Goal: Information Seeking & Learning: Learn about a topic

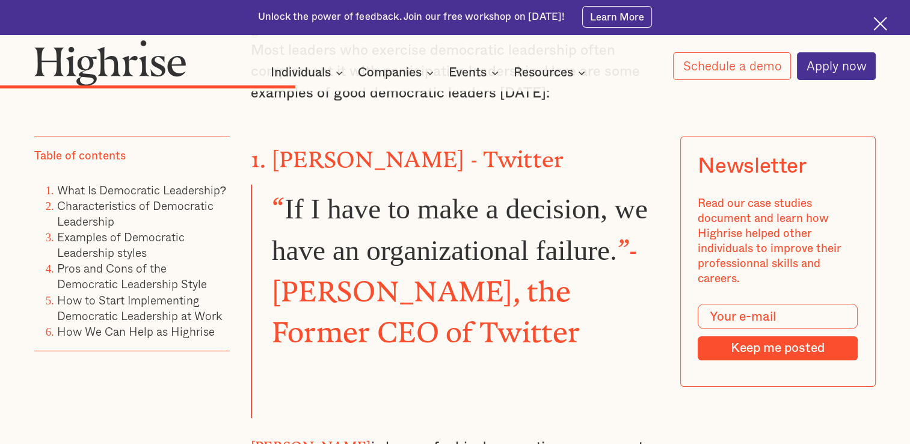
scroll to position [3750, 0]
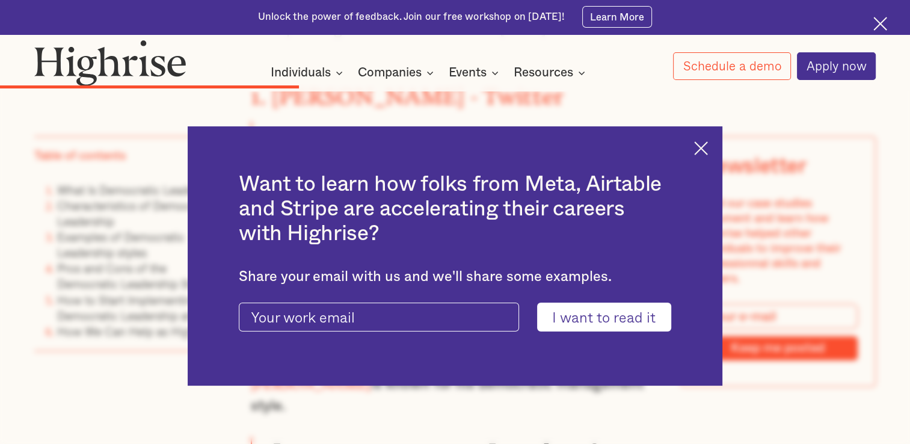
click at [709, 168] on div "Want to learn how folks from Meta, Airtable and Stripe are accelerating their c…" at bounding box center [455, 255] width 534 height 259
click at [708, 151] on img at bounding box center [701, 148] width 14 height 14
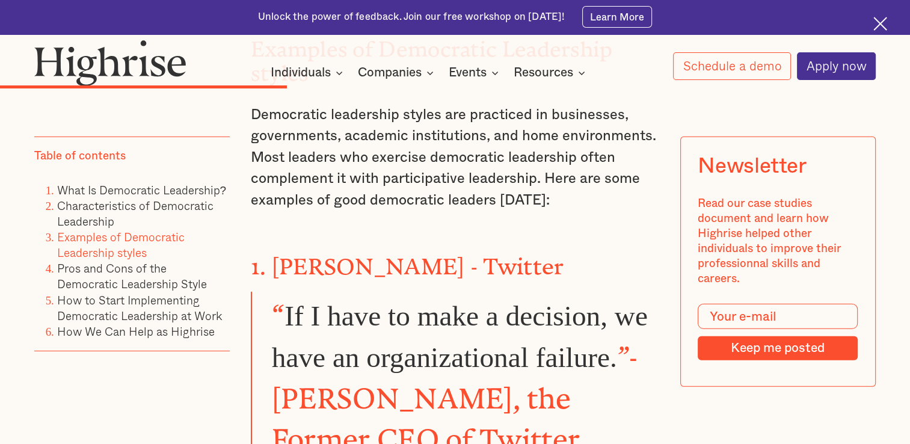
scroll to position [3694, 0]
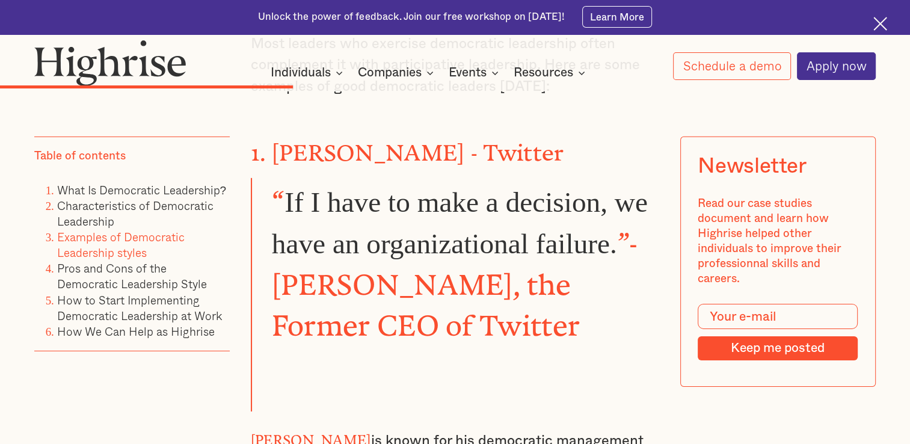
drag, startPoint x: 254, startPoint y: 337, endPoint x: 464, endPoint y: 385, distance: 215.3
drag, startPoint x: 332, startPoint y: 168, endPoint x: 258, endPoint y: 115, distance: 90.6
click at [258, 432] on strong "[PERSON_NAME]" at bounding box center [311, 436] width 120 height 9
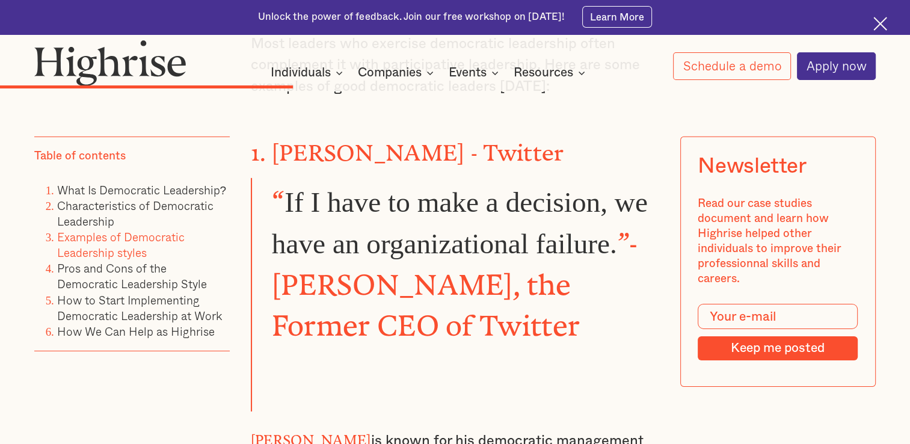
drag, startPoint x: 248, startPoint y: 110, endPoint x: 661, endPoint y: 114, distance: 413.7
copy p "[PERSON_NAME] is known for his democratic management style."
drag, startPoint x: 253, startPoint y: 338, endPoint x: 374, endPoint y: 348, distance: 121.8
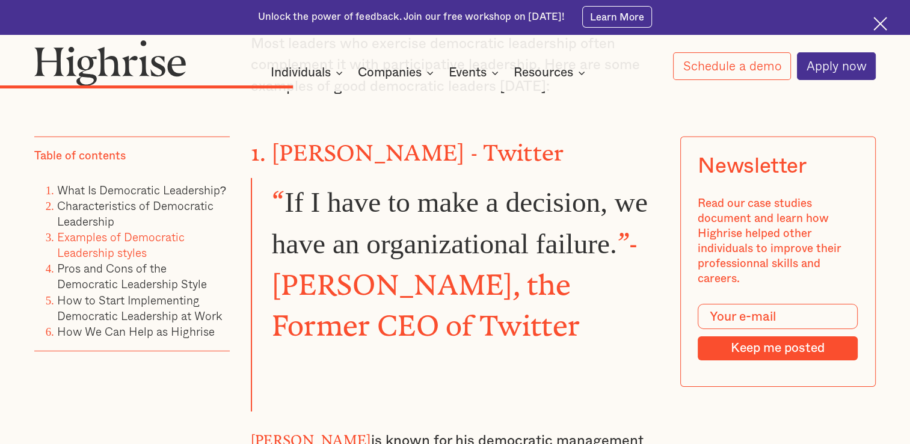
drag, startPoint x: 440, startPoint y: 384, endPoint x: 248, endPoint y: 329, distance: 199.9
copy p "[PERSON_NAME] has fostered a working environment where all team members are fre…"
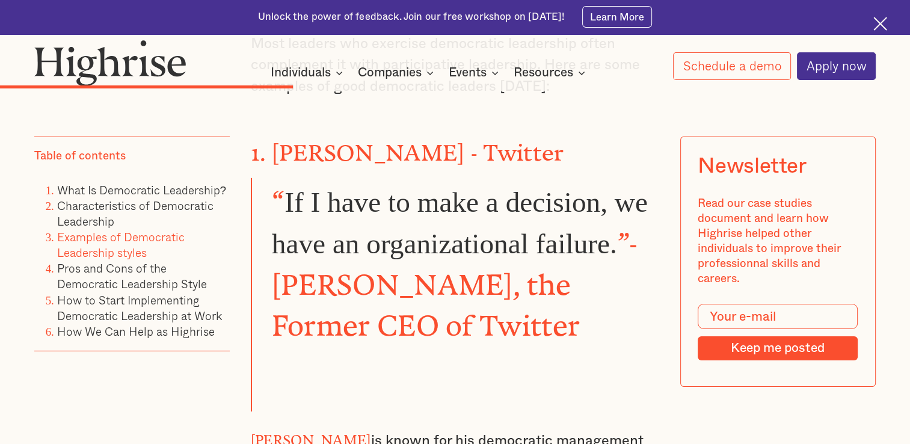
drag, startPoint x: 453, startPoint y: 384, endPoint x: 257, endPoint y: 340, distance: 201.4
copy p "[PERSON_NAME] has fostered a working environment where all team members are fre…"
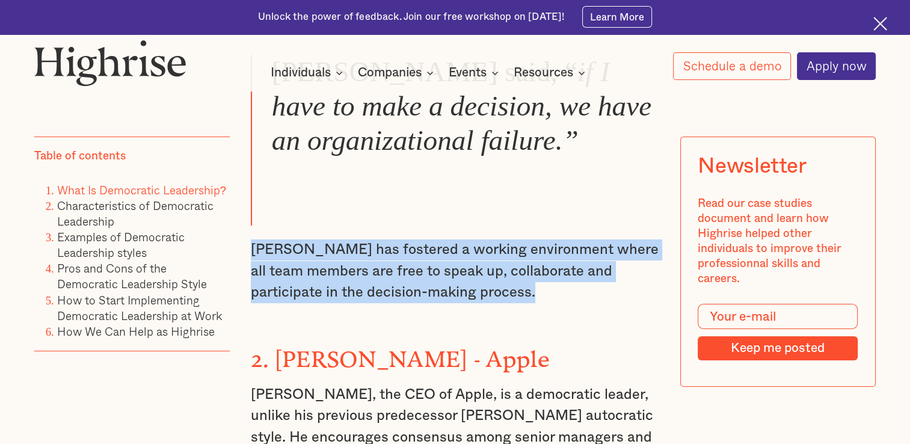
scroll to position [0, 0]
